Goal: Submit feedback/report problem

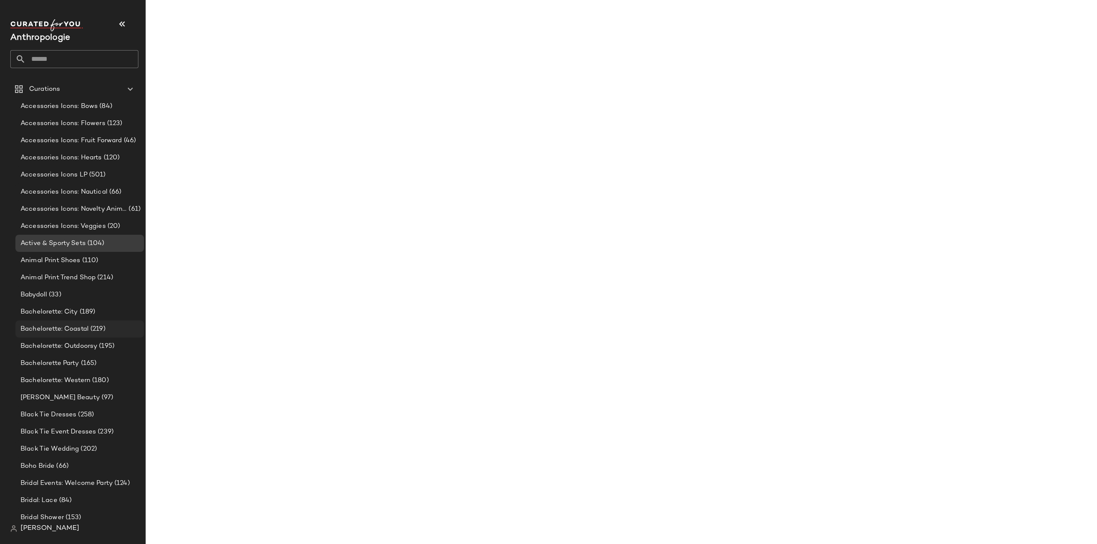
scroll to position [343, 0]
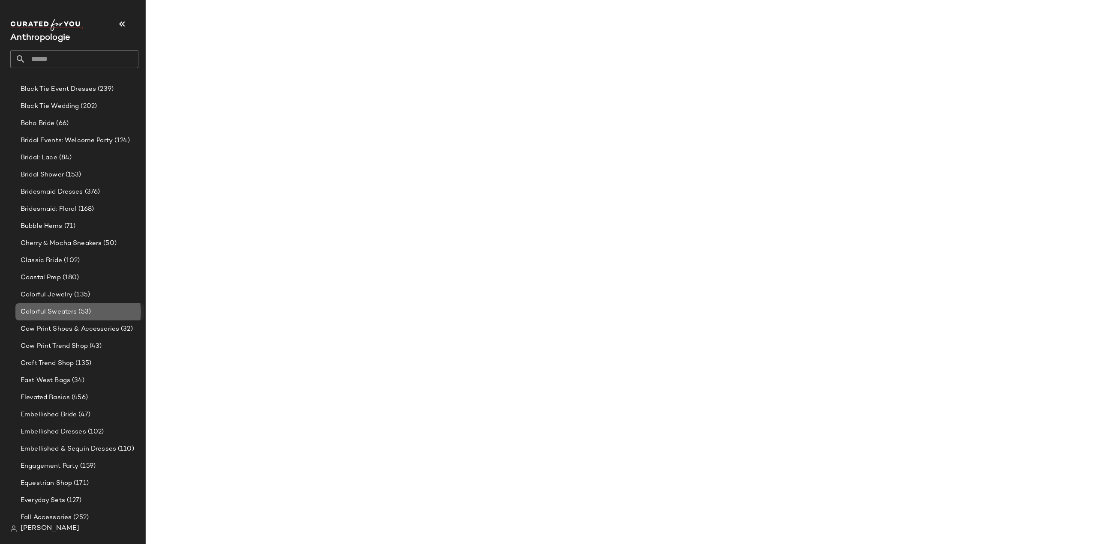
click at [54, 313] on span "Colorful Sweaters" at bounding box center [49, 312] width 56 height 10
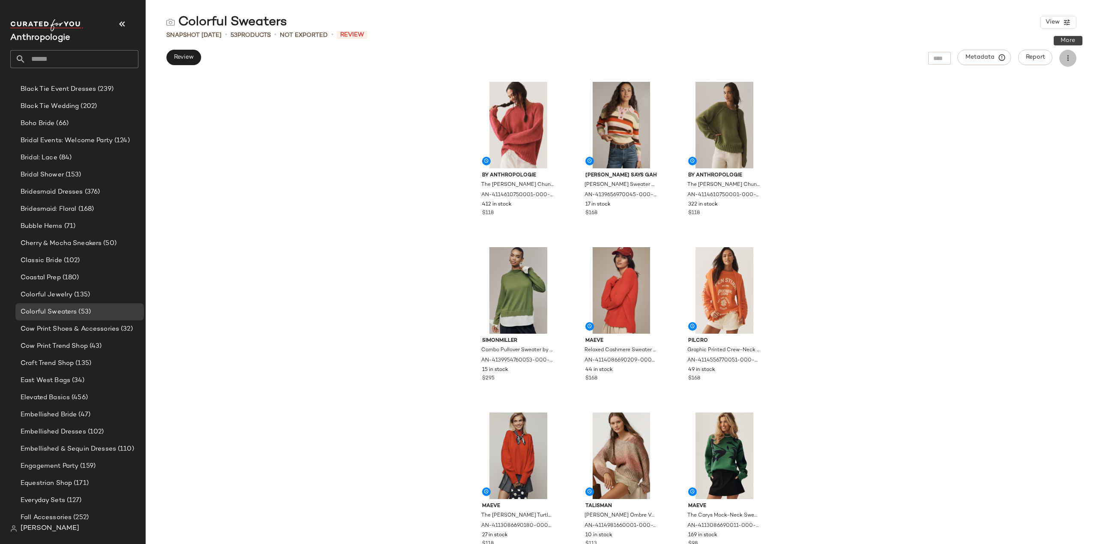
click at [1069, 56] on icon "button" at bounding box center [1067, 58] width 9 height 9
click at [1068, 59] on icon "button" at bounding box center [1067, 58] width 9 height 9
click at [987, 51] on button "Metadata" at bounding box center [984, 57] width 54 height 15
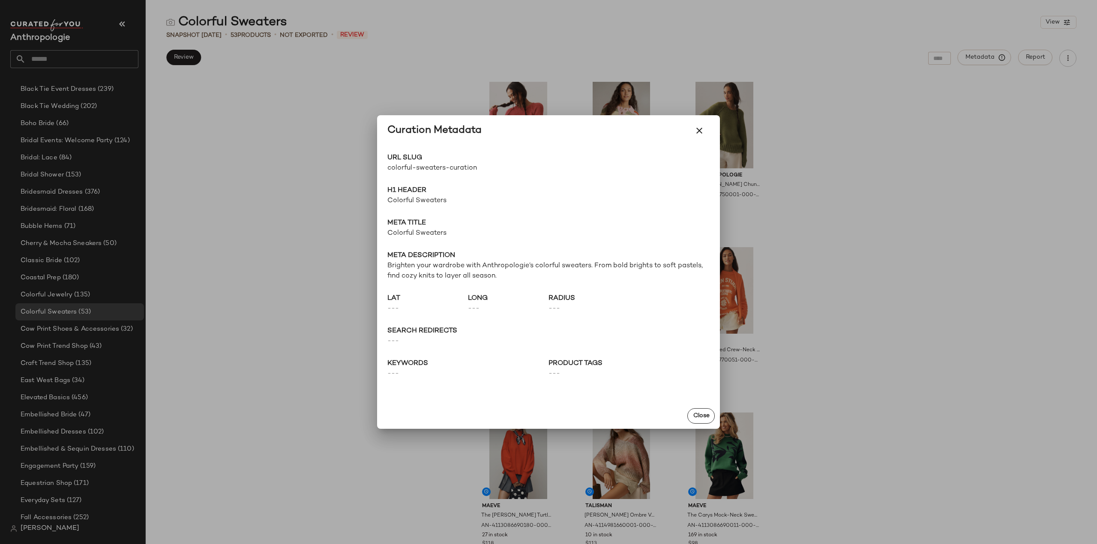
click at [451, 171] on span "colorful-sweaters-curation" at bounding box center [467, 168] width 161 height 10
click at [698, 131] on icon "button" at bounding box center [699, 131] width 10 height 10
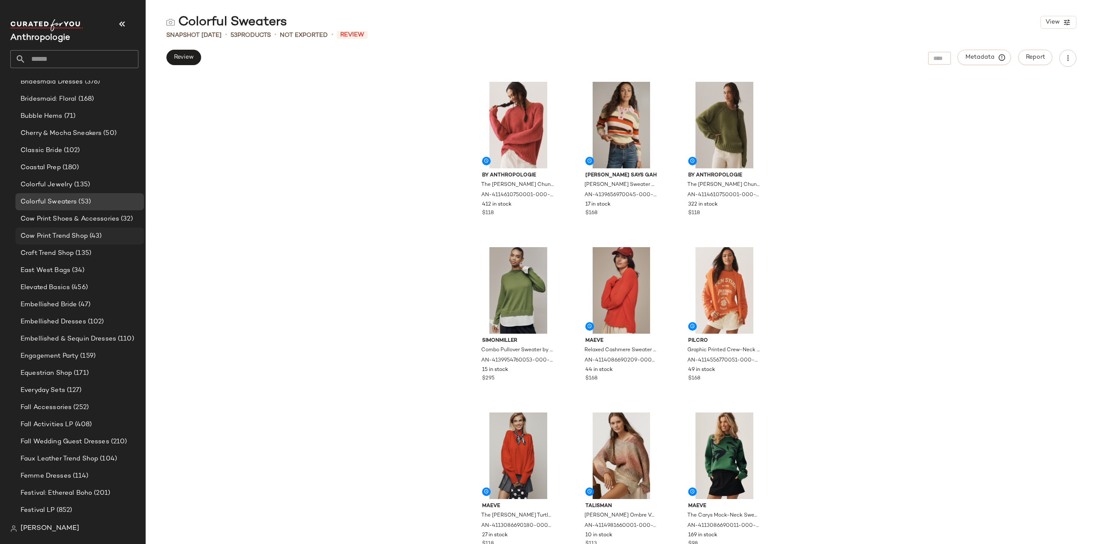
click at [24, 231] on span "Cow Print Trend Shop" at bounding box center [54, 236] width 67 height 10
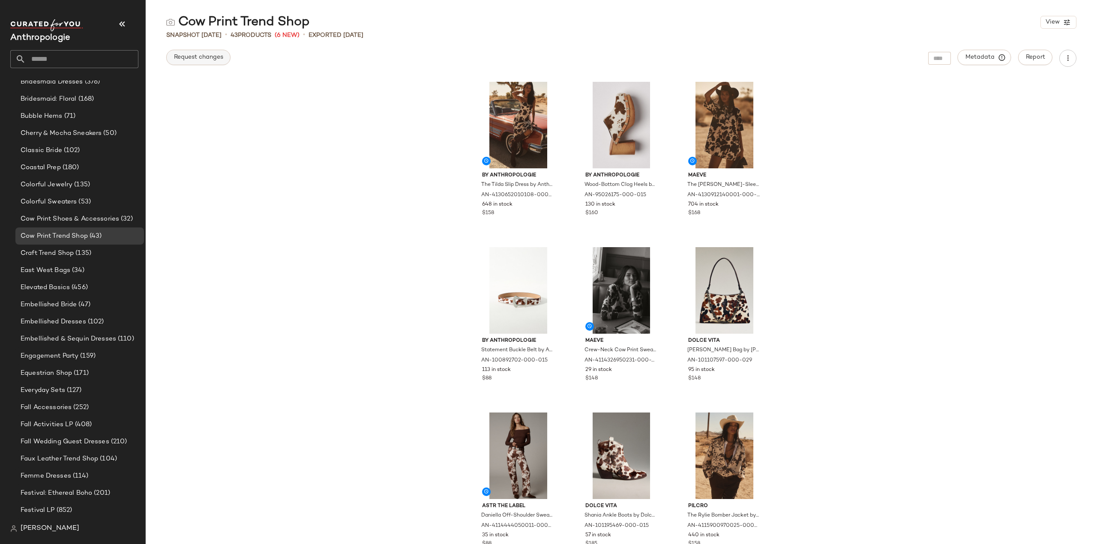
click at [196, 59] on span "Request changes" at bounding box center [198, 57] width 50 height 7
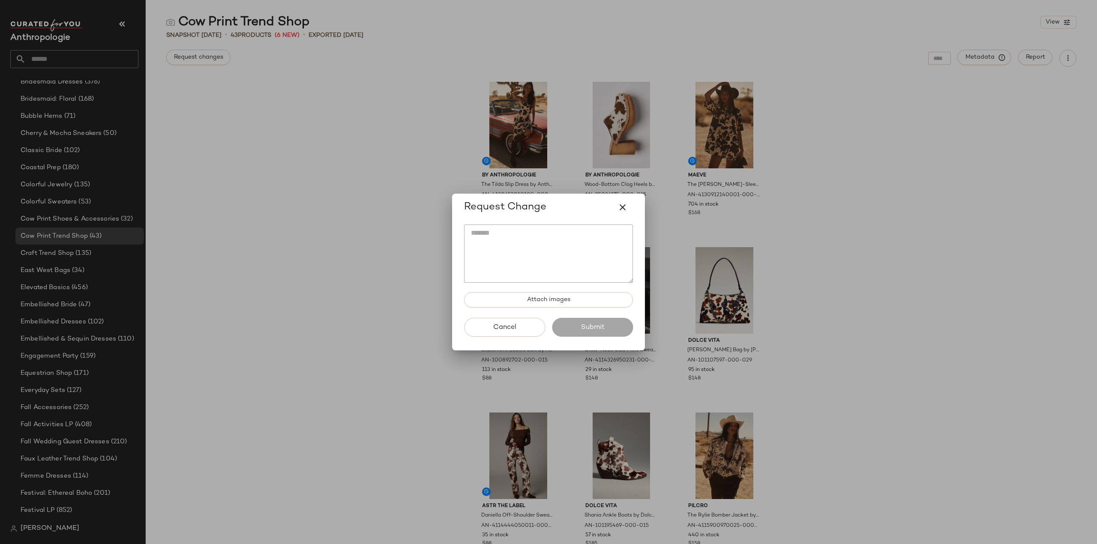
click at [283, 275] on div at bounding box center [548, 272] width 1097 height 544
